Goal: Task Accomplishment & Management: Manage account settings

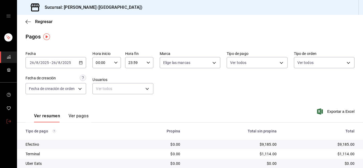
click at [10, 118] on link "mailbox folders" at bounding box center [8, 121] width 17 height 11
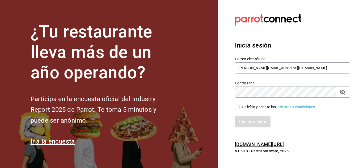
click at [239, 107] on input "He leído y acepto los Términos y condiciones." at bounding box center [237, 107] width 5 height 5
checkbox input "true"
click at [251, 123] on button "Iniciar sesión" at bounding box center [253, 121] width 36 height 11
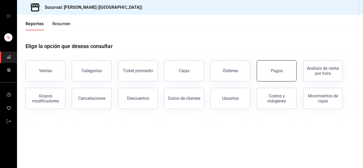
click at [276, 75] on button "Pagos" at bounding box center [277, 70] width 40 height 21
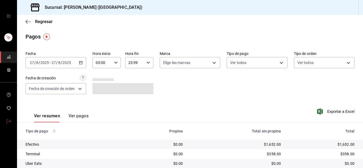
click at [8, 121] on icon "mailbox folders" at bounding box center [9, 121] width 4 height 4
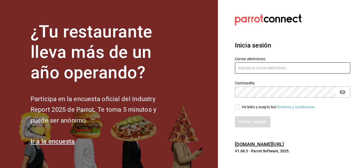
type input "[PERSON_NAME][EMAIL_ADDRESS][DOMAIN_NAME]"
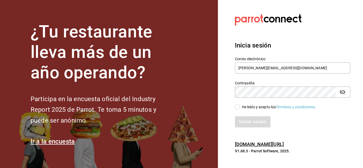
click at [237, 107] on input "He leído y acepto los Términos y condiciones." at bounding box center [237, 107] width 5 height 5
checkbox input "true"
click at [247, 118] on button "Iniciar sesión" at bounding box center [253, 121] width 36 height 11
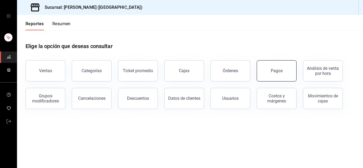
click at [277, 74] on button "Pagos" at bounding box center [277, 70] width 40 height 21
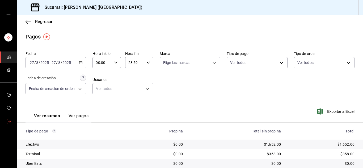
click at [8, 124] on span "mailbox folders" at bounding box center [9, 121] width 4 height 7
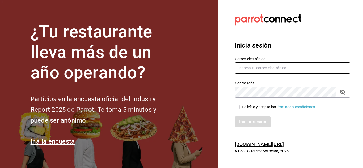
type input "[PERSON_NAME][EMAIL_ADDRESS][DOMAIN_NAME]"
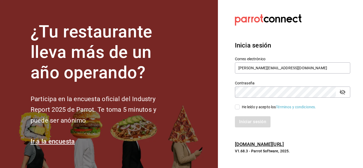
click at [238, 107] on input "He leído y acepto los Términos y condiciones." at bounding box center [237, 107] width 5 height 5
checkbox input "true"
click at [252, 120] on button "Iniciar sesión" at bounding box center [253, 121] width 36 height 11
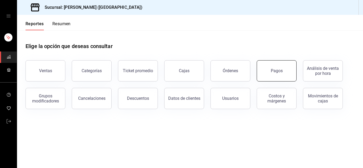
click at [278, 68] on button "Pagos" at bounding box center [277, 70] width 40 height 21
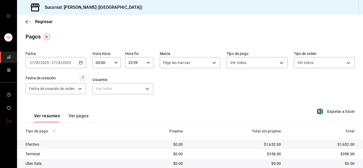
click at [9, 123] on span "mailbox folders" at bounding box center [9, 121] width 4 height 7
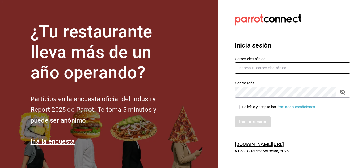
type input "urbina.kenia2010@gmail.com"
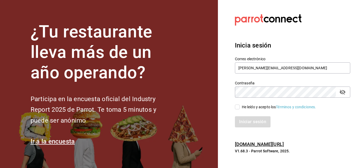
click at [238, 109] on input "He leído y acepto los Términos y condiciones." at bounding box center [237, 107] width 5 height 5
checkbox input "true"
click at [249, 123] on button "Iniciar sesión" at bounding box center [253, 121] width 36 height 11
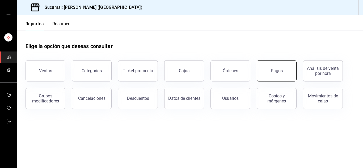
click at [280, 65] on button "Pagos" at bounding box center [277, 70] width 40 height 21
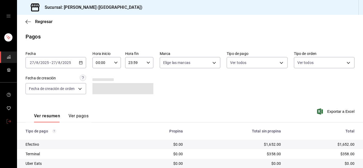
click at [14, 119] on link "mailbox folders" at bounding box center [8, 121] width 17 height 11
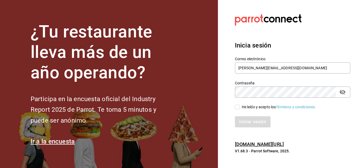
click at [239, 107] on input "He leído y acepto los Términos y condiciones." at bounding box center [237, 107] width 5 height 5
checkbox input "true"
click at [253, 123] on button "Iniciar sesión" at bounding box center [253, 121] width 36 height 11
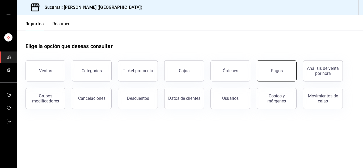
click at [283, 60] on div "Pagos" at bounding box center [273, 68] width 46 height 28
click at [281, 68] on button "Pagos" at bounding box center [277, 70] width 40 height 21
